Goal: Find specific page/section: Find specific page/section

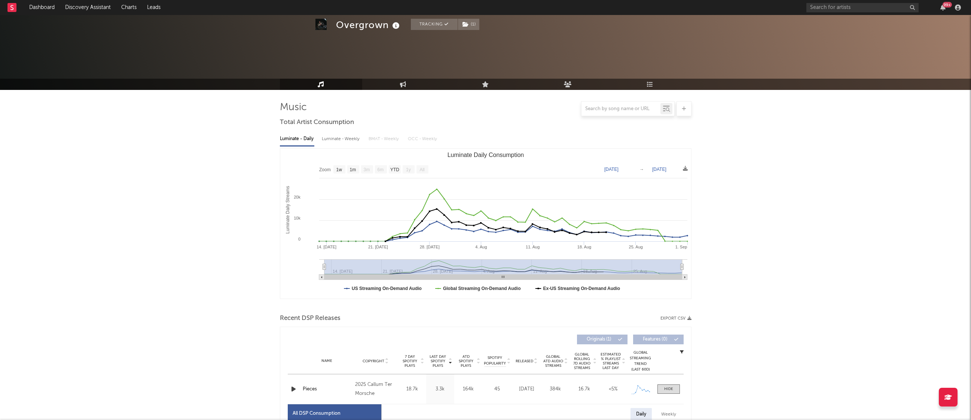
select select "1w"
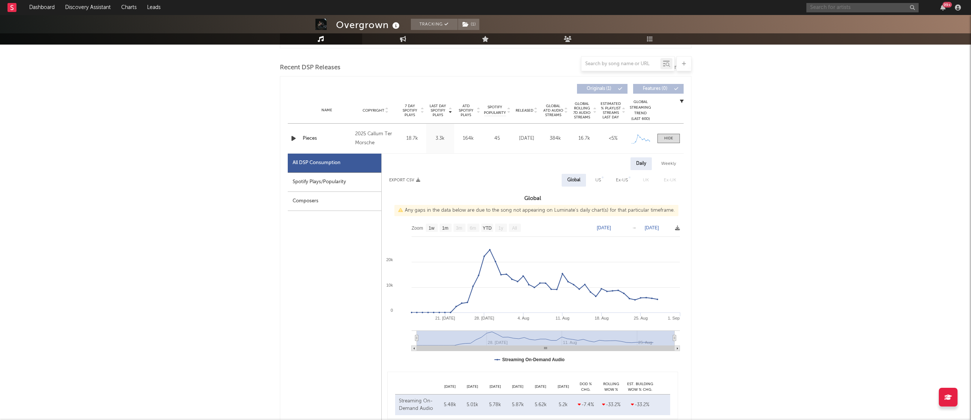
click at [864, 9] on input "text" at bounding box center [863, 7] width 112 height 9
type input "neutral snap"
click at [176, 174] on div "Overgrown Tracking ( 1 ) [GEOGRAPHIC_DATA] | Breakcore Edit Tracking ( 1 ) Emai…" at bounding box center [485, 411] width 971 height 1292
drag, startPoint x: 835, startPoint y: 190, endPoint x: 831, endPoint y: 189, distance: 4.2
click at [834, 190] on div "Overgrown Tracking ( 1 ) [GEOGRAPHIC_DATA] | Breakcore Edit Tracking ( 1 ) Emai…" at bounding box center [485, 411] width 971 height 1292
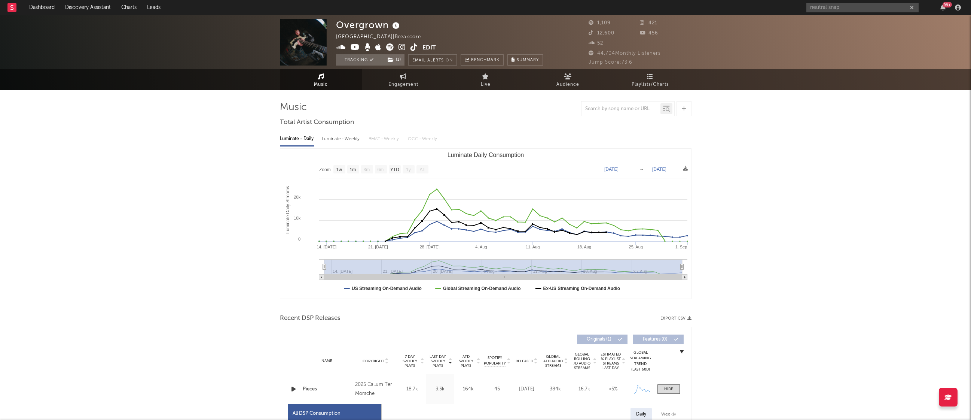
scroll to position [0, 0]
click at [841, 10] on input "neutral snap" at bounding box center [863, 7] width 112 height 9
click at [861, 25] on div "Neutral Snap" at bounding box center [874, 22] width 82 height 9
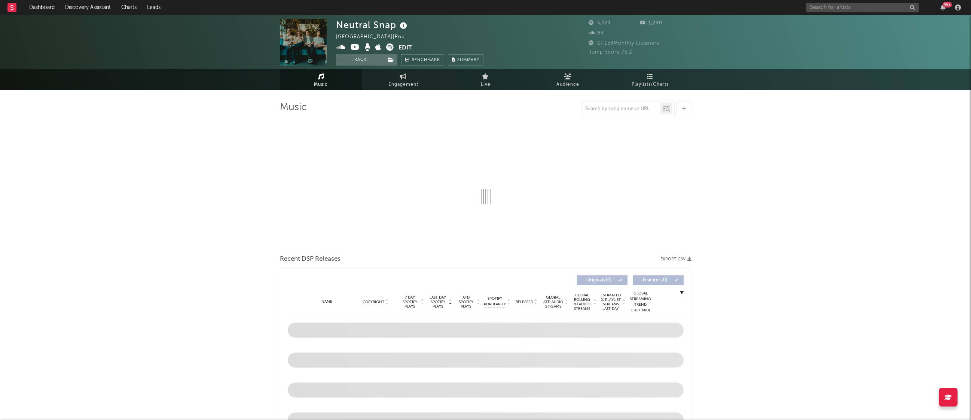
select select "6m"
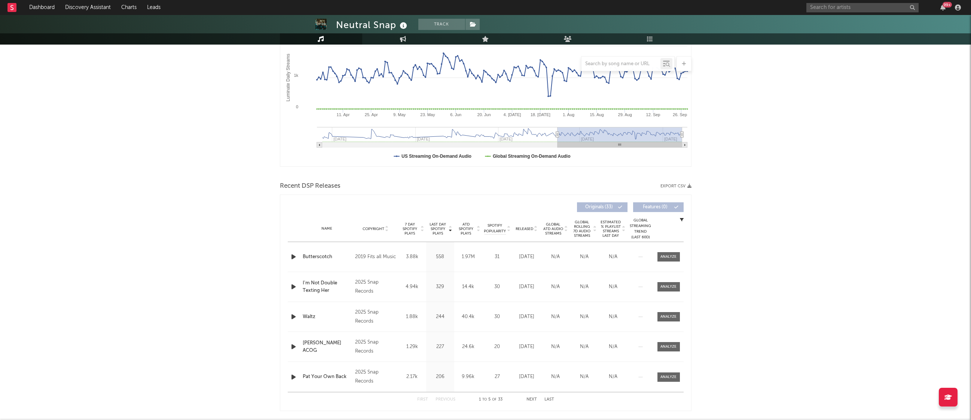
scroll to position [162, 0]
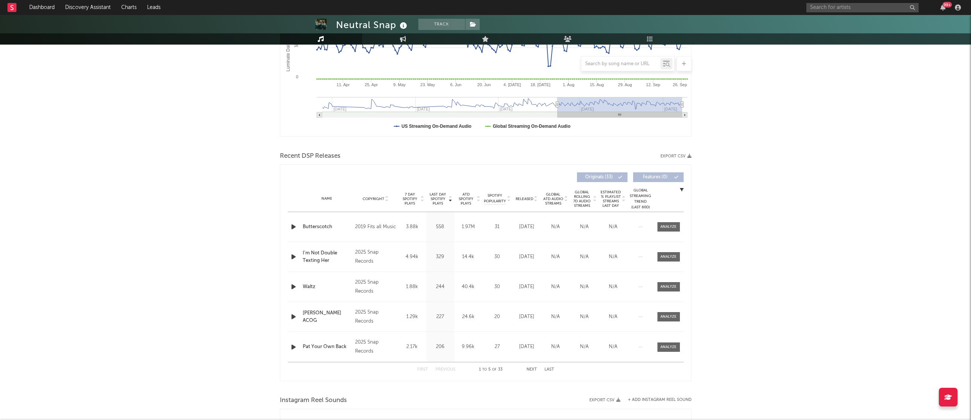
click at [812, 203] on div "Neutral Snap Track [GEOGRAPHIC_DATA] | Pop Edit Track Benchmark Summary 5,723 1…" at bounding box center [485, 291] width 971 height 876
